Goal: Information Seeking & Learning: Find specific page/section

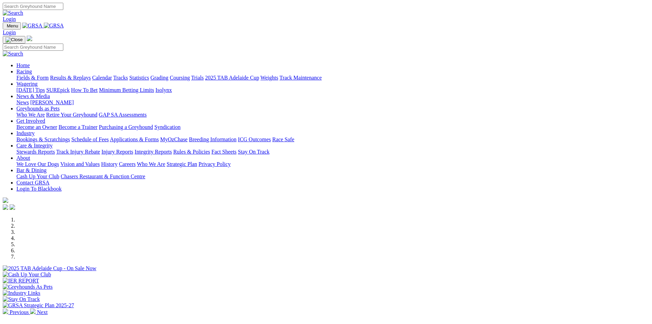
click at [64, 25] on img at bounding box center [54, 26] width 20 height 6
click at [55, 149] on link "Stewards Reports" at bounding box center [35, 152] width 38 height 6
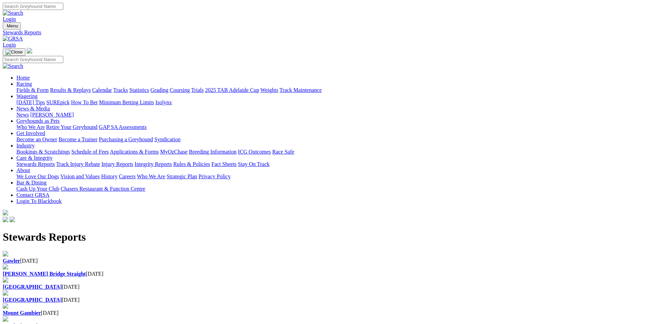
click at [148, 257] on div "Gawler 01 Oct 2025" at bounding box center [326, 260] width 647 height 6
click at [23, 36] on img at bounding box center [13, 39] width 20 height 6
